Goal: Transaction & Acquisition: Purchase product/service

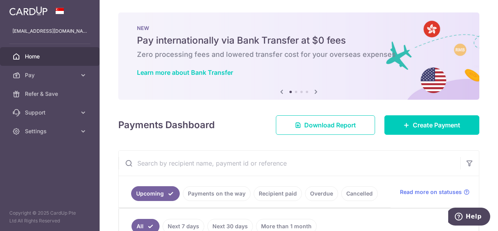
scroll to position [126, 0]
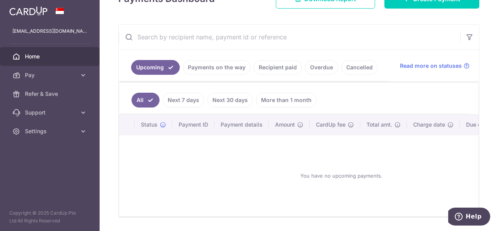
click at [360, 70] on link "Cancelled" at bounding box center [359, 67] width 37 height 15
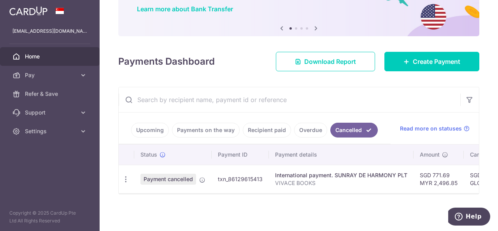
scroll to position [65, 0]
click at [262, 126] on link "Recipient paid" at bounding box center [267, 129] width 48 height 15
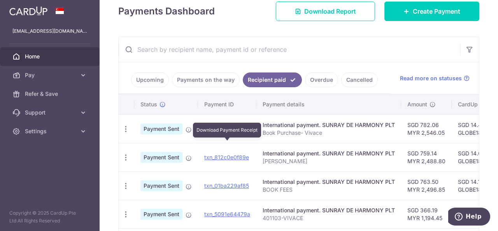
scroll to position [126, 0]
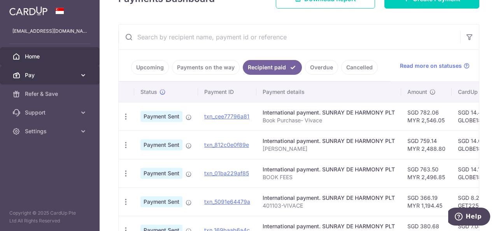
click at [58, 77] on span "Pay" at bounding box center [50, 75] width 51 height 8
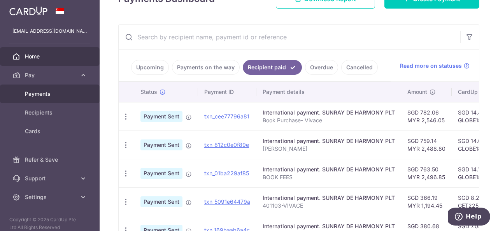
click at [56, 92] on span "Payments" at bounding box center [50, 94] width 51 height 8
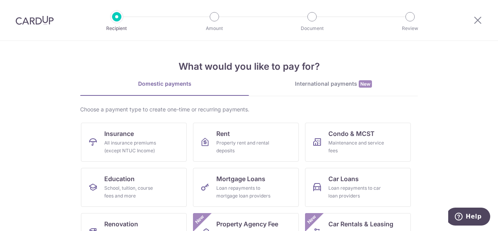
click at [338, 82] on div "International payments New" at bounding box center [333, 84] width 169 height 8
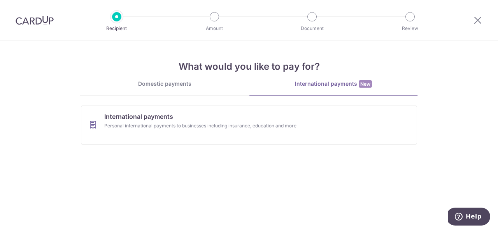
click at [175, 80] on div "Domestic payments" at bounding box center [164, 84] width 169 height 8
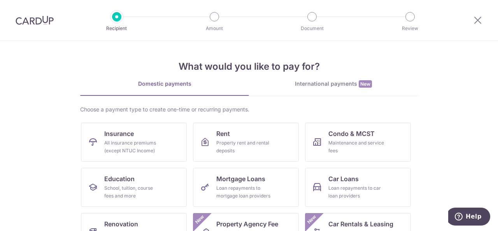
click at [332, 79] on div "What would you like to pay for? Domestic payments International payments New Ch…" at bounding box center [248, 194] width 337 height 307
click at [326, 82] on div "International payments New" at bounding box center [333, 84] width 169 height 8
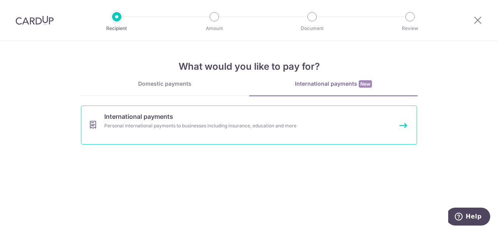
click at [128, 122] on div "Personal international payments to businesses including insurance, education an…" at bounding box center [238, 126] width 269 height 8
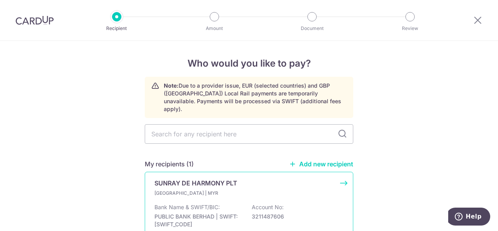
click at [215, 178] on p "SUNRAY DE HARMONY PLT" at bounding box center [195, 182] width 83 height 9
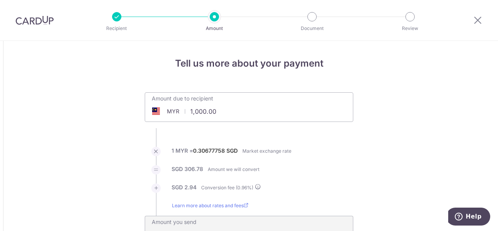
click at [202, 109] on input "1,000.00" at bounding box center [205, 111] width 120 height 18
type input "1,044.40"
type input "323.48"
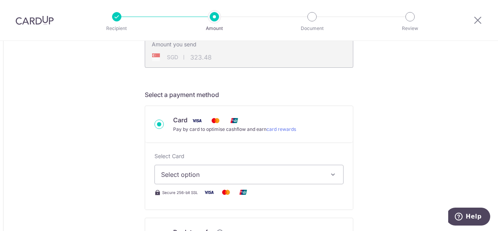
scroll to position [194, 0]
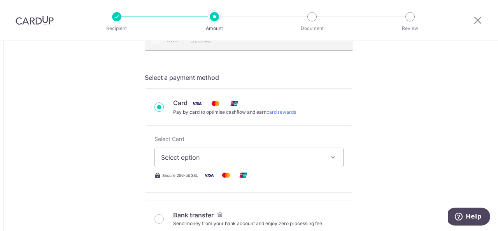
click at [331, 158] on icon "button" at bounding box center [333, 157] width 8 height 8
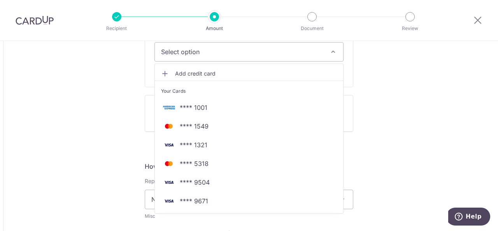
scroll to position [311, 0]
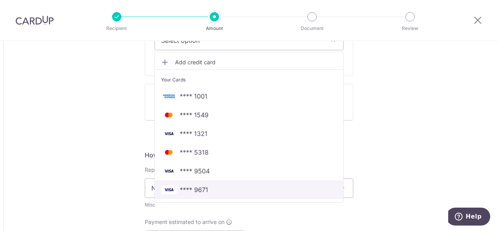
click at [211, 186] on span "**** 9671" at bounding box center [249, 189] width 176 height 9
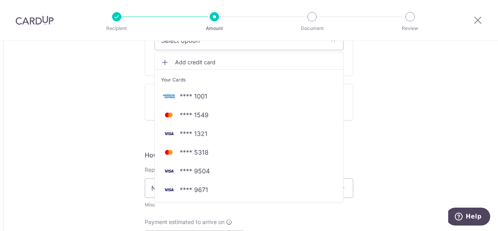
type input "1,044.40"
type input "323.50"
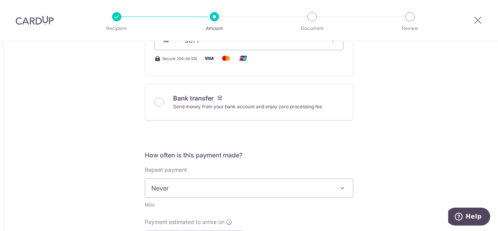
click at [411, 135] on div "Tell us more about your payment Amount due to recipient MYR 1,044.40 1044.4 1 M…" at bounding box center [249, 189] width 498 height 918
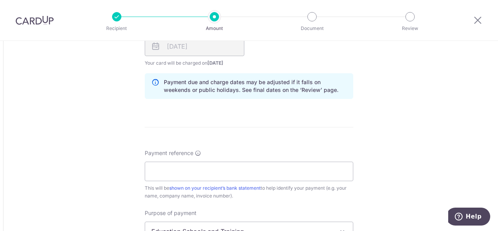
scroll to position [505, 0]
click at [313, 164] on input "Payment reference" at bounding box center [249, 170] width 208 height 19
type input "vivace"
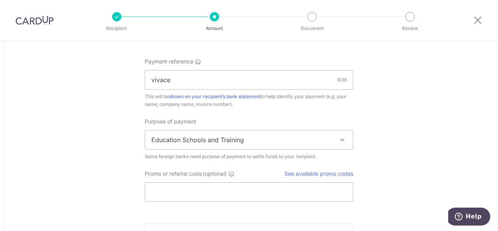
scroll to position [661, 0]
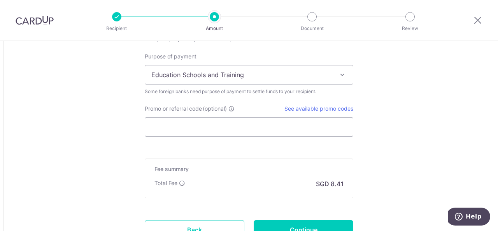
click at [312, 72] on span "Education Schools and Training" at bounding box center [249, 74] width 208 height 19
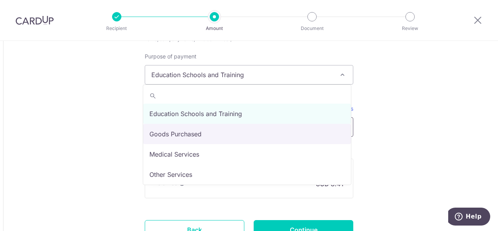
select select "Goods Purchased"
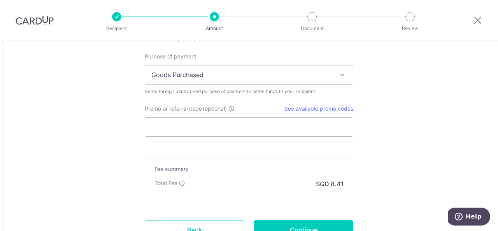
click at [343, 106] on link "See available promo codes" at bounding box center [318, 108] width 69 height 7
click at [192, 122] on input "Promo or referral code (optional)" at bounding box center [249, 126] width 208 height 19
paste input "GLOBE185"
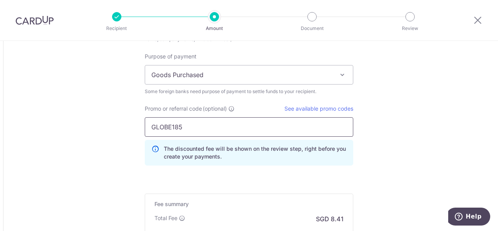
type input "GLOBE185"
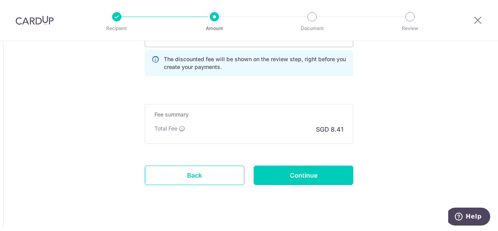
scroll to position [760, 0]
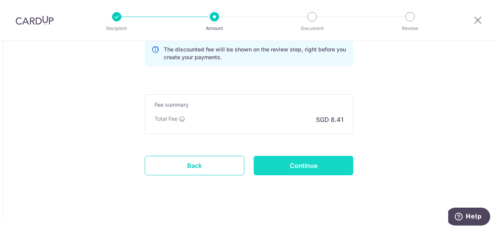
click at [323, 162] on input "Continue" at bounding box center [303, 165] width 100 height 19
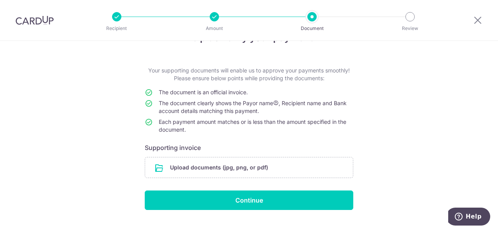
scroll to position [40, 0]
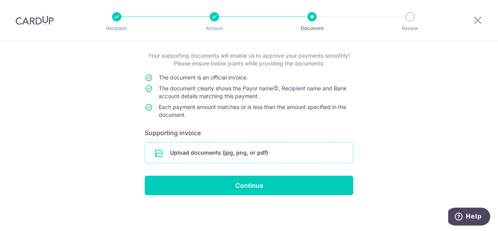
click at [241, 154] on input "file" at bounding box center [249, 152] width 208 height 20
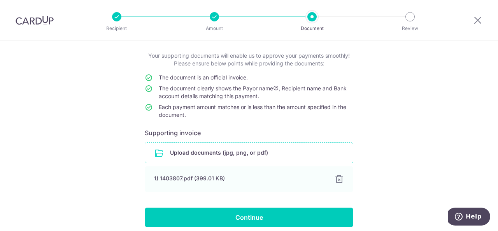
scroll to position [72, 0]
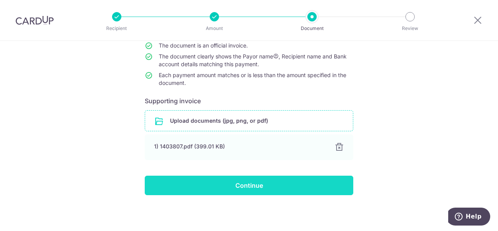
click at [282, 187] on input "Continue" at bounding box center [249, 184] width 208 height 19
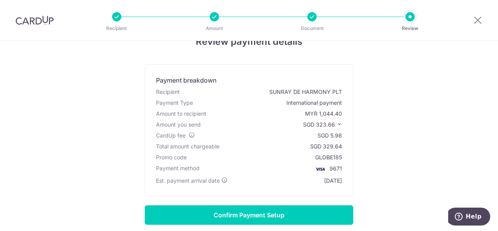
scroll to position [39, 0]
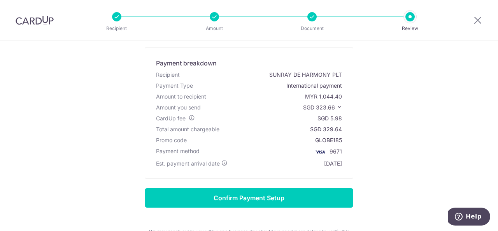
click at [337, 106] on icon at bounding box center [338, 106] width 5 height 5
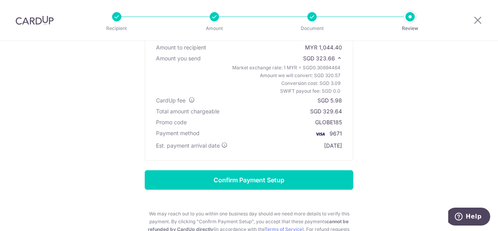
scroll to position [78, 0]
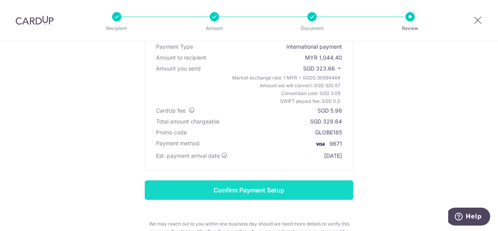
click at [302, 183] on input "Confirm Payment Setup" at bounding box center [249, 189] width 208 height 19
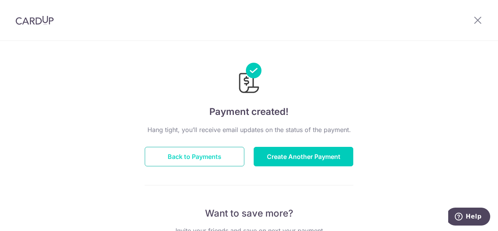
click at [214, 150] on button "Back to Payments" at bounding box center [195, 156] width 100 height 19
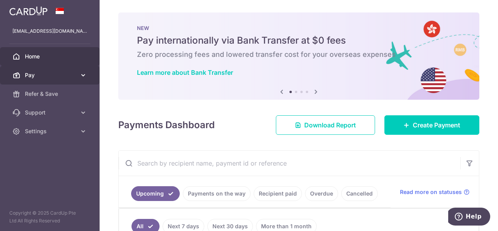
click at [55, 78] on span "Pay" at bounding box center [50, 75] width 51 height 8
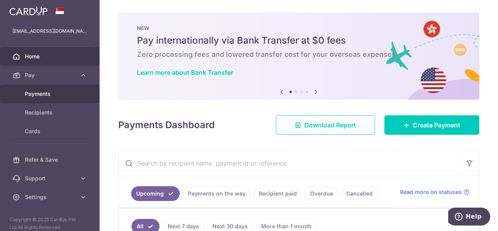
click at [52, 95] on span "Payments" at bounding box center [50, 94] width 51 height 8
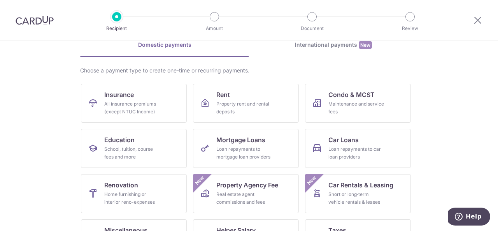
scroll to position [117, 0]
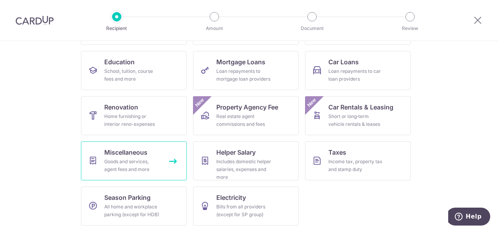
click at [132, 159] on div "Goods and services, agent fees and more" at bounding box center [132, 165] width 56 height 16
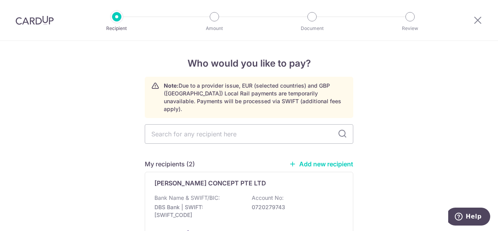
click at [333, 160] on link "Add new recipient" at bounding box center [321, 164] width 64 height 8
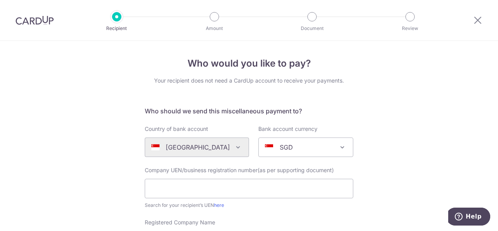
scroll to position [39, 0]
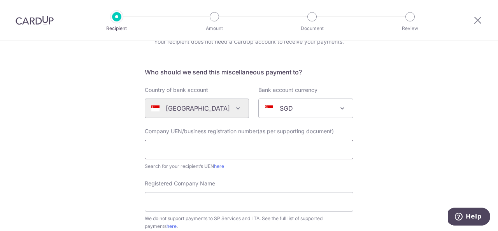
click at [265, 155] on input "text" at bounding box center [249, 149] width 208 height 19
click at [219, 166] on link "here" at bounding box center [219, 166] width 10 height 6
click at [203, 146] on input "text" at bounding box center [249, 149] width 208 height 19
type input "200810144N"
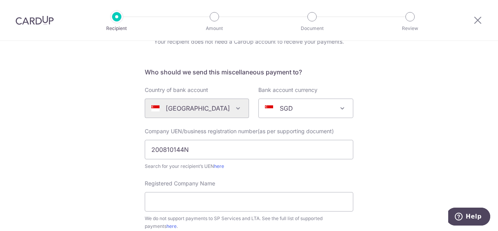
scroll to position [78, 0]
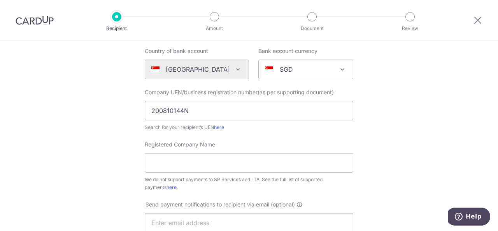
click at [216, 152] on div "Registered Company Name We do not support payments to SP Services and LTA. See …" at bounding box center [249, 165] width 208 height 51
click at [211, 161] on input "Registered Company Name" at bounding box center [249, 162] width 208 height 19
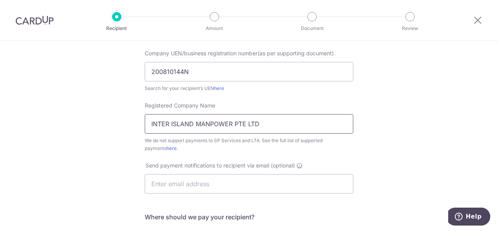
type input "INTER ISLAND MANPOWER PTE LTD"
click at [381, 168] on div "Who would you like to pay? Your recipient does not need a CardUp account to rec…" at bounding box center [249, 165] width 498 height 482
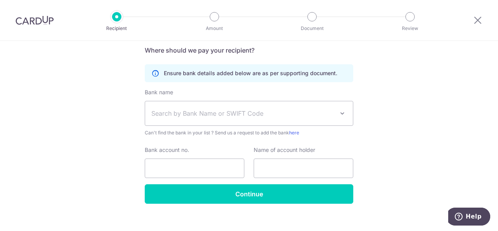
scroll to position [292, 0]
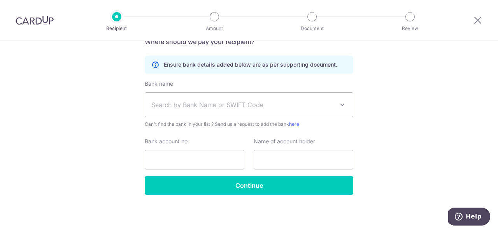
click at [317, 110] on span "Search by Bank Name or SWIFT Code" at bounding box center [249, 105] width 208 height 24
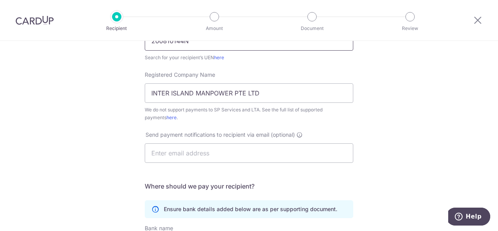
scroll to position [58, 0]
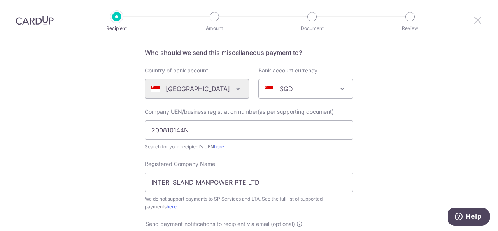
click at [478, 19] on icon at bounding box center [477, 20] width 9 height 10
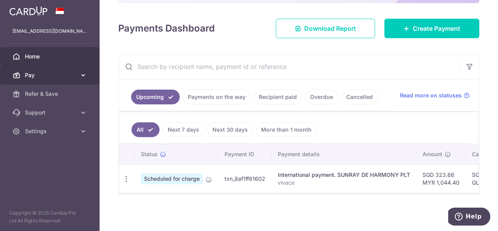
click at [70, 77] on span "Pay" at bounding box center [50, 75] width 51 height 8
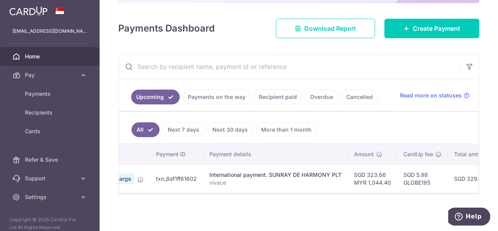
scroll to position [0, 67]
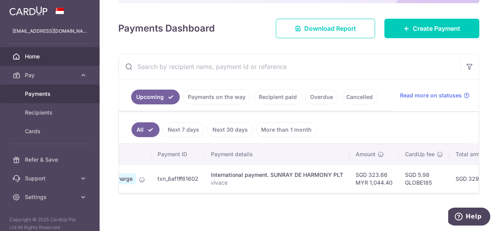
click at [57, 96] on span "Payments" at bounding box center [50, 94] width 51 height 8
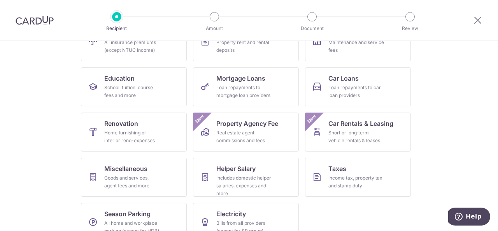
scroll to position [117, 0]
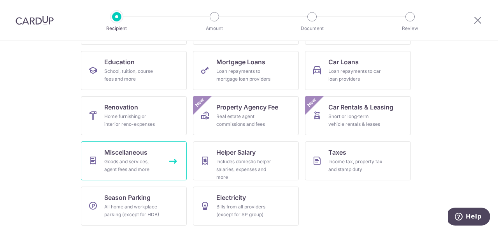
click at [128, 152] on span "Miscellaneous" at bounding box center [125, 151] width 43 height 9
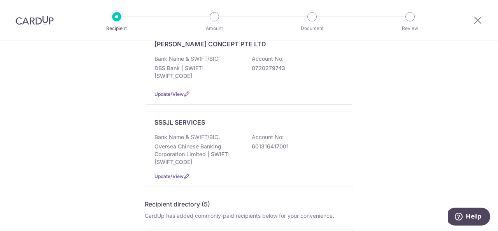
scroll to position [156, 0]
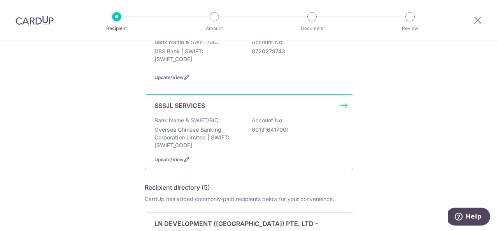
click at [203, 101] on div "SSSJL SERVICES Bank Name & SWIFT/BIC: Oversea Chinese Banking Corporation Limit…" at bounding box center [249, 132] width 208 height 76
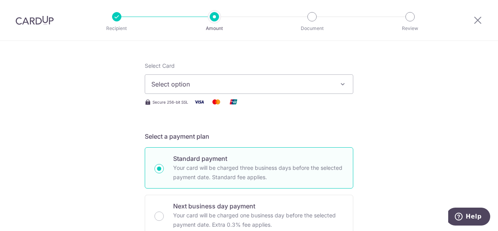
scroll to position [78, 0]
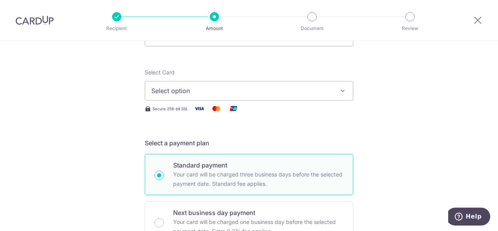
drag, startPoint x: 287, startPoint y: 101, endPoint x: 285, endPoint y: 95, distance: 6.5
click at [286, 101] on div "Select Card Select option Add credit card Your Cards **** 1001 **** 1549 **** 1…" at bounding box center [249, 90] width 208 height 45
click at [285, 94] on span "Select option" at bounding box center [241, 90] width 181 height 9
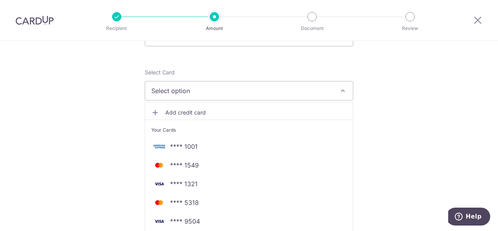
click at [285, 94] on span "Select option" at bounding box center [241, 90] width 181 height 9
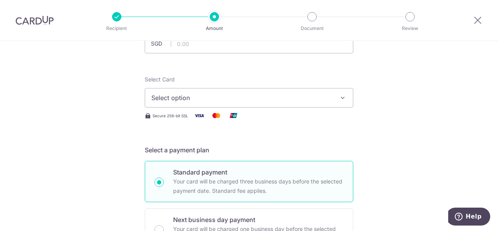
scroll to position [39, 0]
